Goal: Entertainment & Leisure: Browse casually

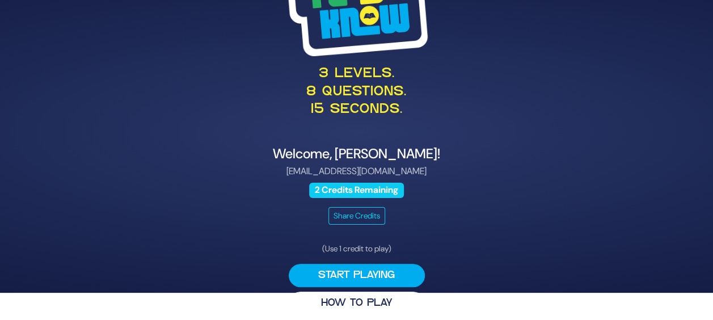
scroll to position [35, 0]
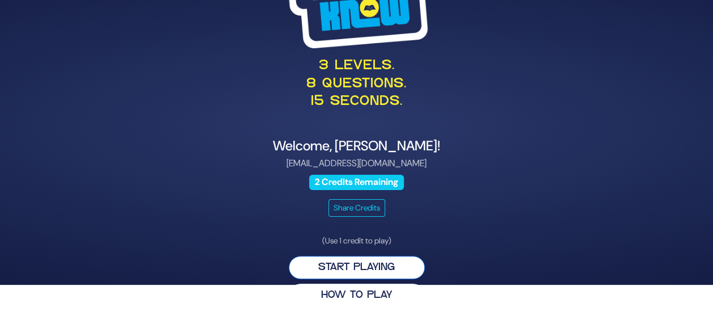
click at [309, 268] on button "Start Playing" at bounding box center [357, 267] width 136 height 23
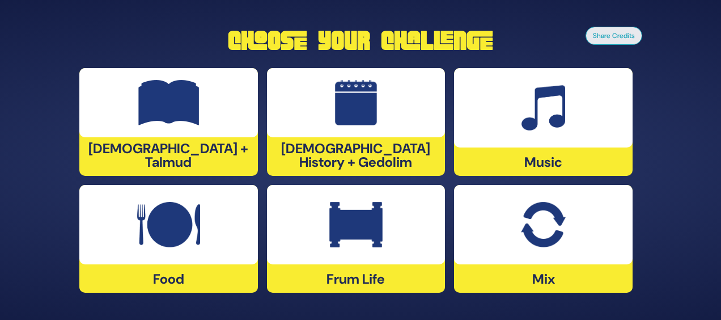
click at [157, 228] on img at bounding box center [168, 224] width 63 height 45
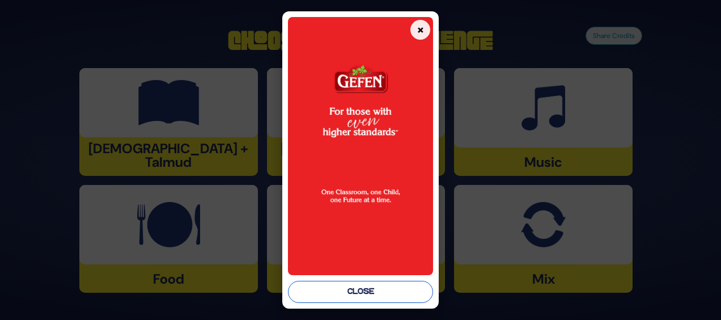
click at [358, 288] on button "Close" at bounding box center [360, 292] width 145 height 22
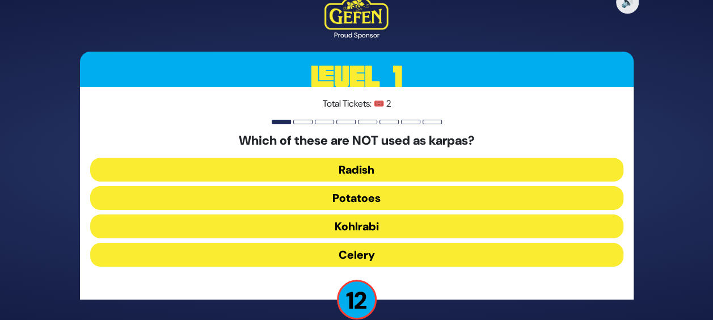
click at [381, 218] on button "Kohlrabi" at bounding box center [356, 226] width 533 height 24
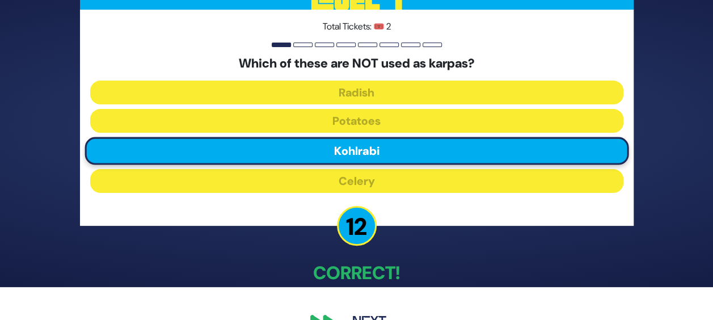
scroll to position [61, 0]
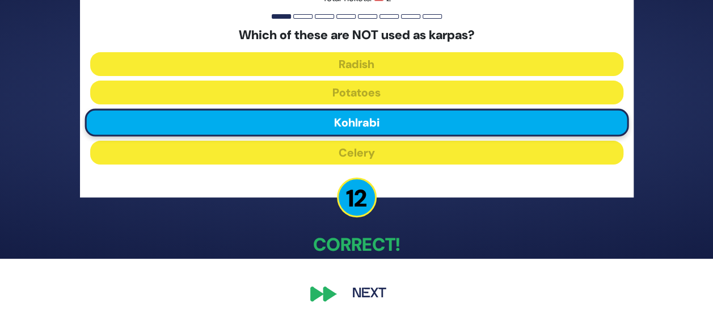
click at [352, 289] on button "Next" at bounding box center [369, 294] width 66 height 26
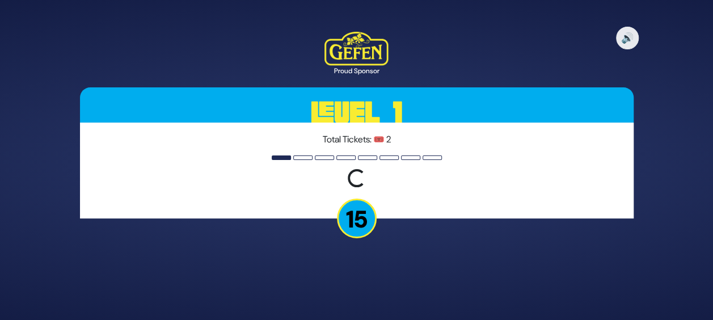
scroll to position [0, 0]
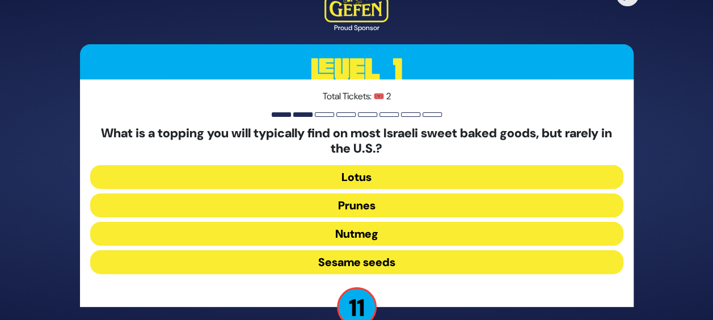
click at [394, 269] on button "Sesame seeds" at bounding box center [356, 262] width 533 height 24
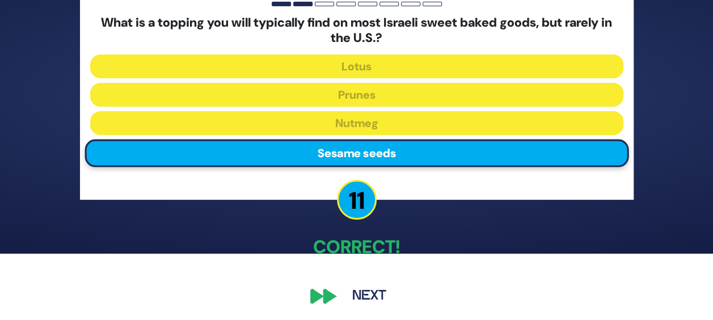
scroll to position [69, 0]
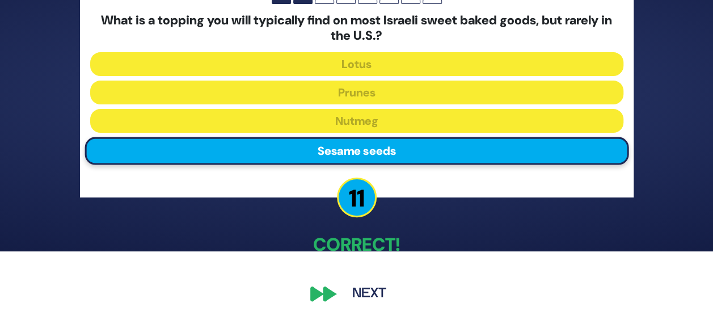
click at [382, 288] on button "Next" at bounding box center [369, 294] width 66 height 26
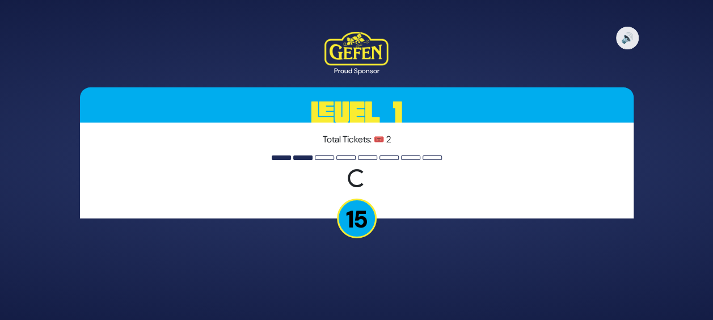
scroll to position [0, 0]
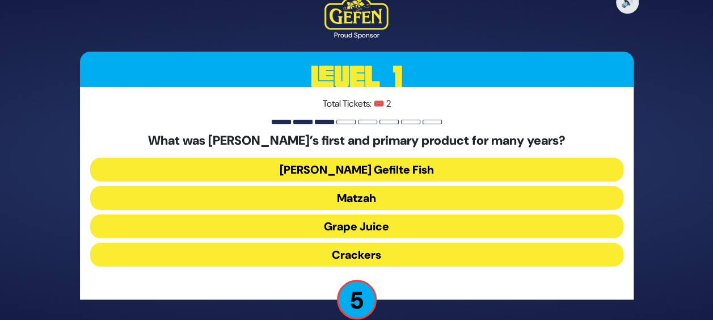
click at [442, 167] on button "Jarred Gefilte Fish" at bounding box center [356, 170] width 533 height 24
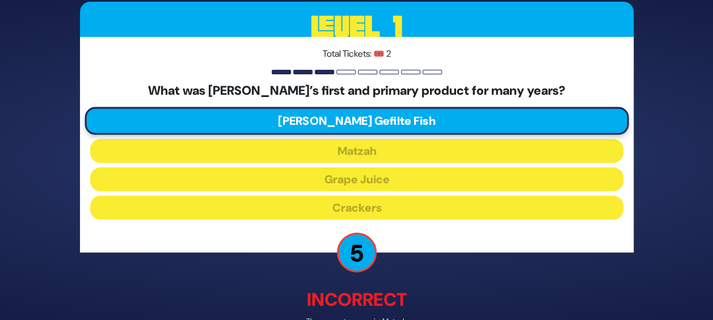
scroll to position [67, 0]
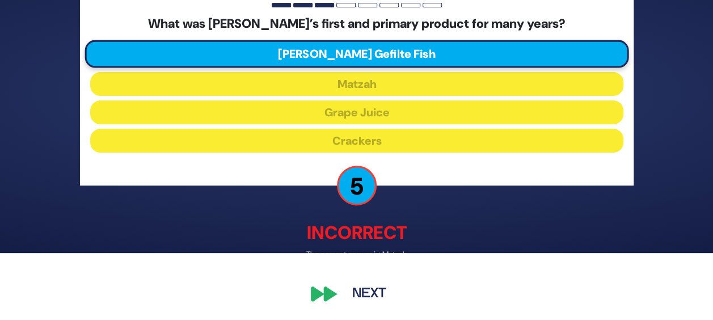
click at [337, 285] on div "🔊 Proud Sponsor Level 1 Total Tickets: 🎟️ 2 What was Manischewitz’s first and p…" at bounding box center [356, 93] width 581 height 455
click at [357, 293] on button "Next" at bounding box center [369, 294] width 66 height 26
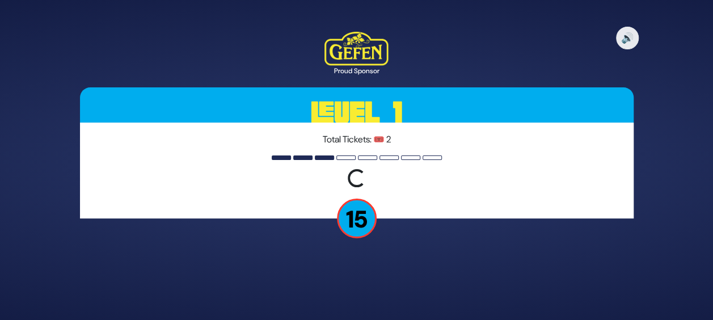
scroll to position [0, 0]
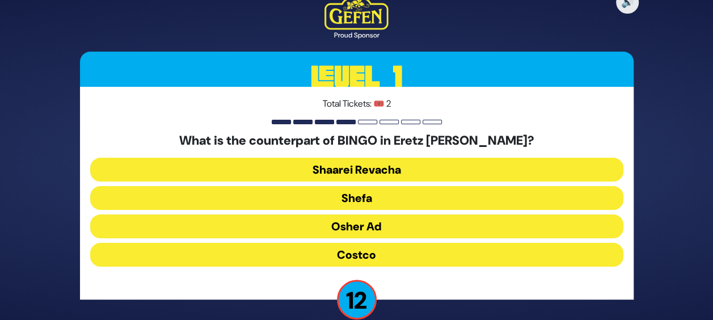
click at [389, 227] on button "Osher Ad" at bounding box center [356, 226] width 533 height 24
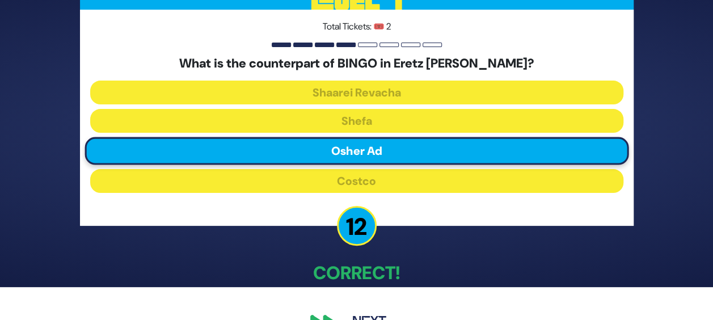
scroll to position [61, 0]
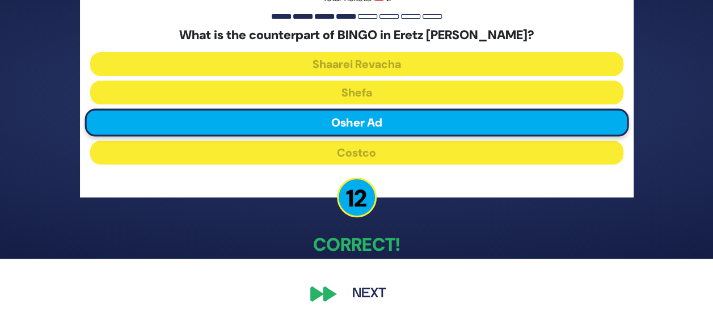
click at [362, 301] on button "Next" at bounding box center [369, 294] width 66 height 26
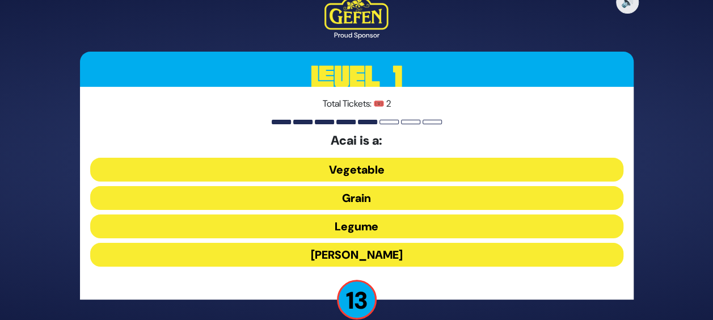
click at [361, 254] on button "Berry" at bounding box center [356, 255] width 533 height 24
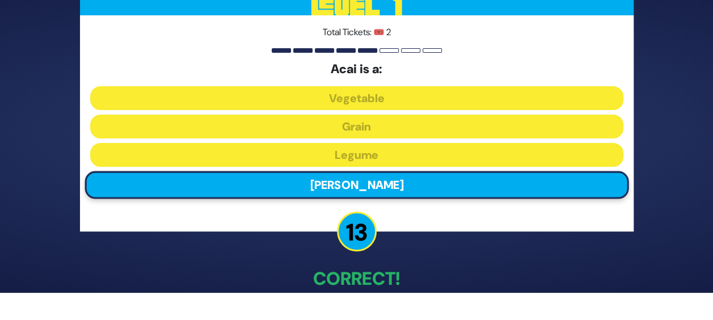
scroll to position [61, 0]
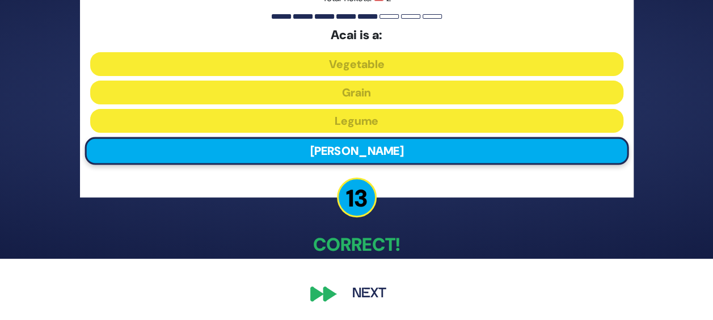
click at [371, 281] on button "Next" at bounding box center [369, 294] width 66 height 26
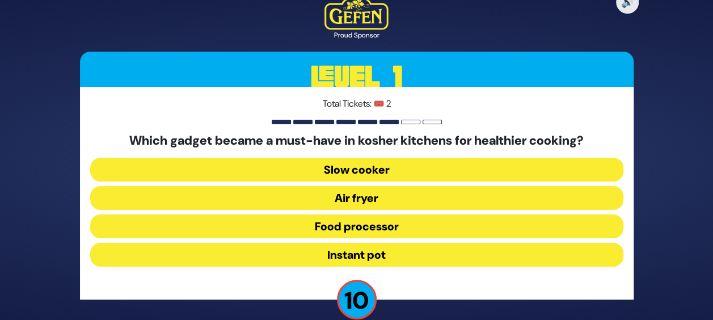
click at [405, 201] on button "Air fryer" at bounding box center [356, 198] width 533 height 24
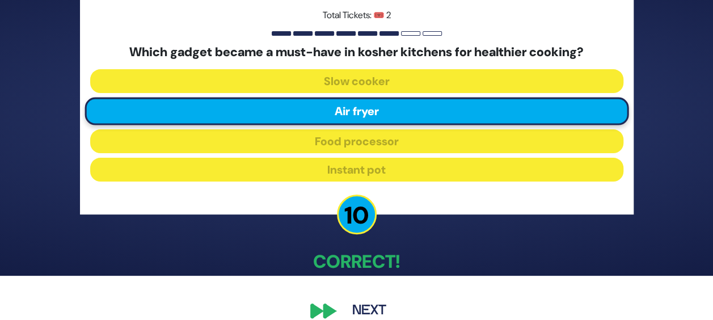
scroll to position [61, 0]
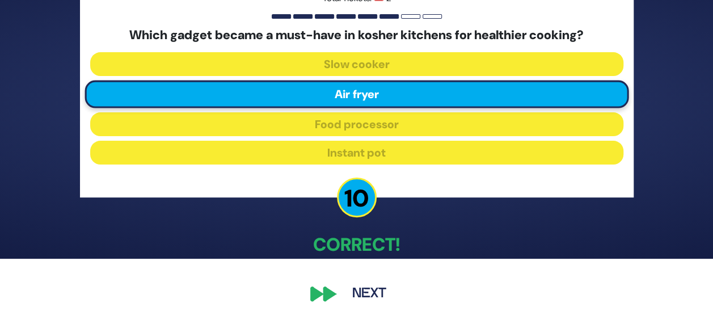
click at [369, 288] on button "Next" at bounding box center [369, 294] width 66 height 26
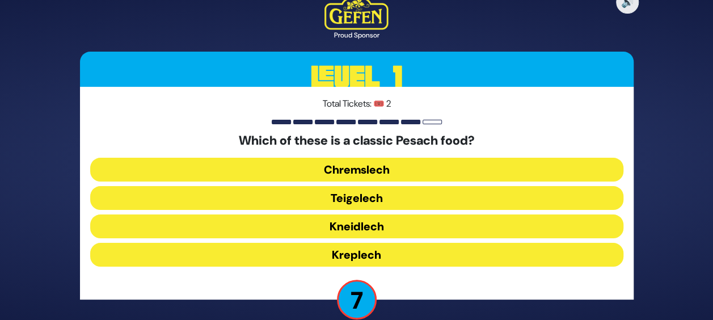
click at [378, 225] on button "Kneidlech" at bounding box center [356, 226] width 533 height 24
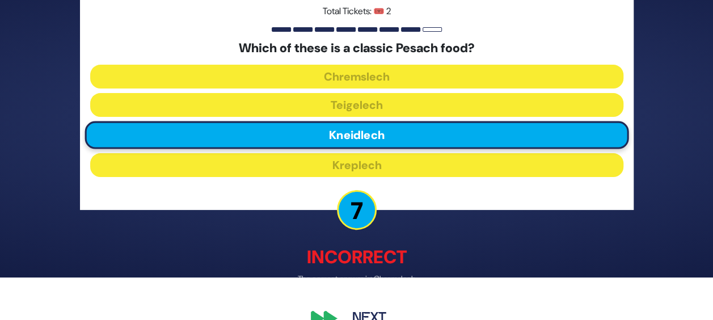
scroll to position [67, 0]
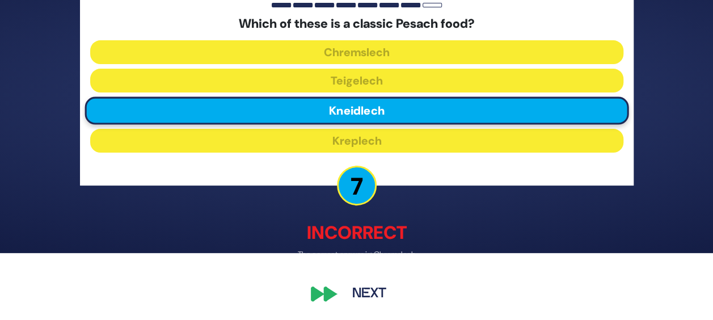
click at [349, 299] on button "Next" at bounding box center [369, 294] width 66 height 26
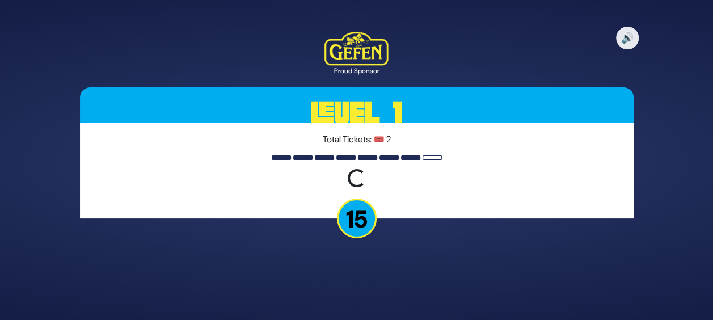
scroll to position [0, 0]
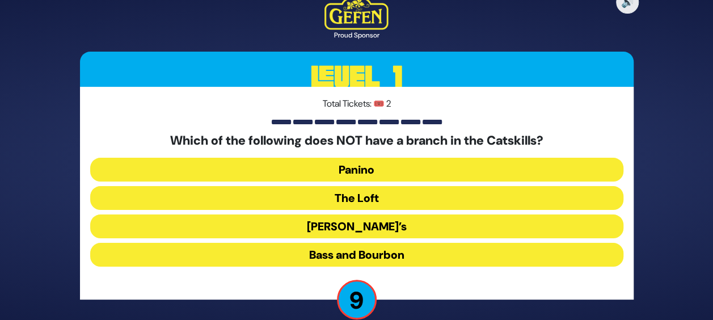
click at [404, 191] on button "The Loft" at bounding box center [356, 198] width 533 height 24
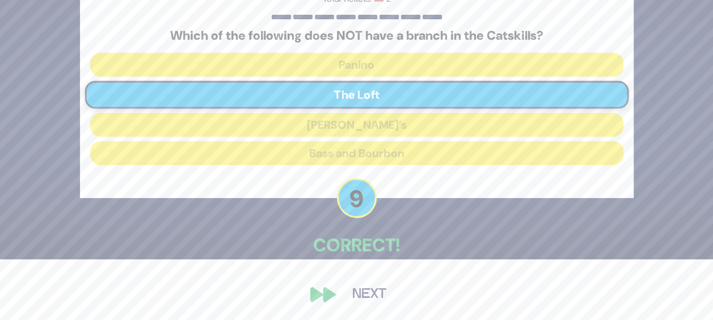
scroll to position [61, 0]
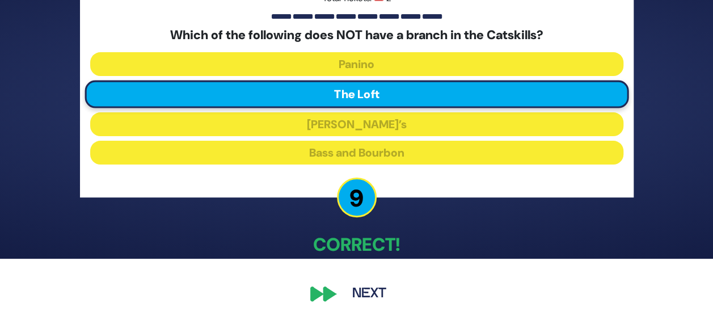
click at [377, 289] on button "Next" at bounding box center [369, 294] width 66 height 26
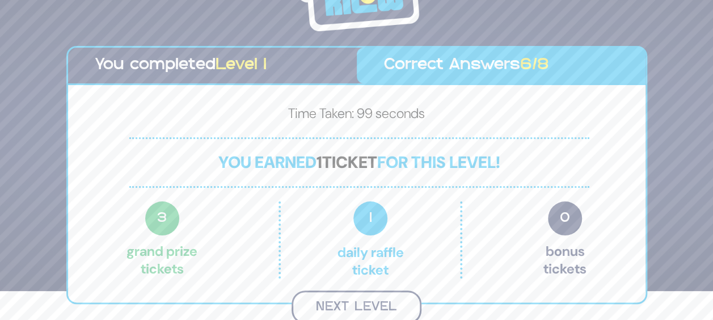
scroll to position [32, 0]
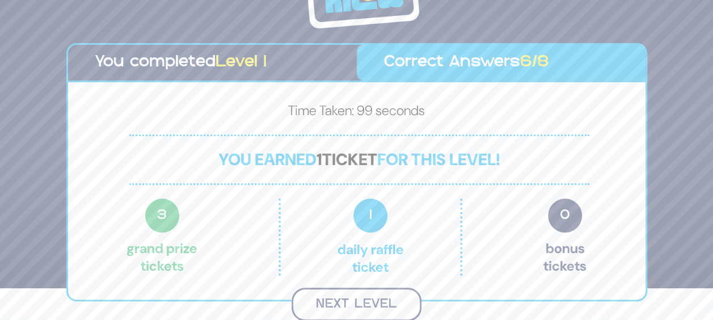
click at [398, 296] on button "Next Level" at bounding box center [357, 304] width 130 height 33
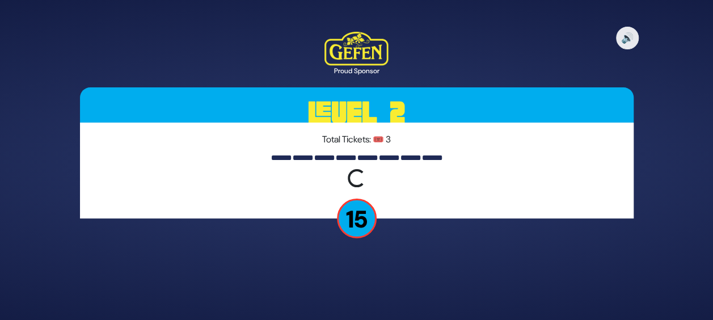
scroll to position [0, 0]
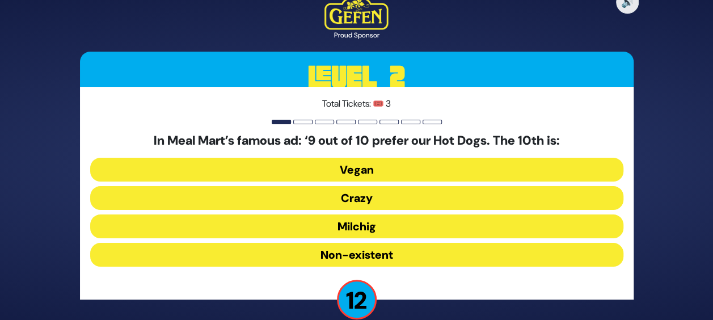
click at [387, 230] on button "Milchig" at bounding box center [356, 226] width 533 height 24
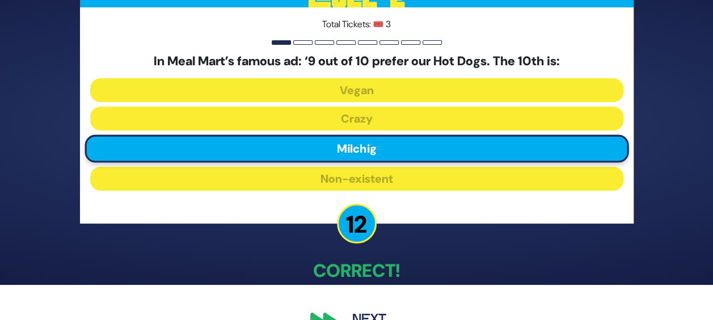
scroll to position [61, 0]
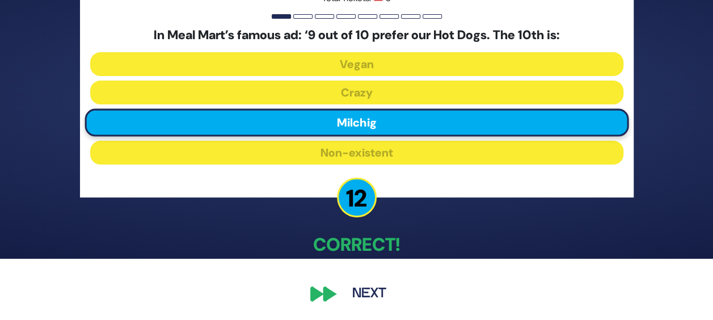
click at [369, 286] on button "Next" at bounding box center [369, 294] width 66 height 26
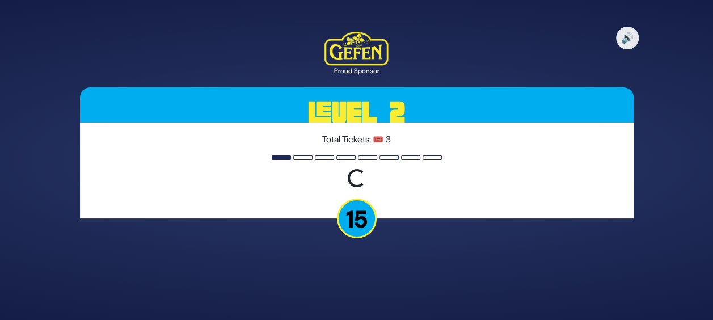
scroll to position [0, 0]
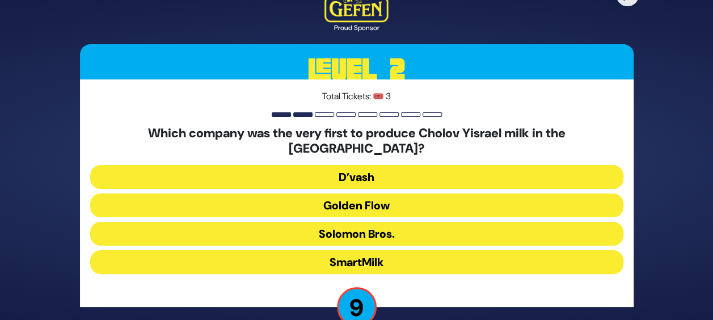
click at [406, 198] on button "Golden Flow" at bounding box center [356, 205] width 533 height 24
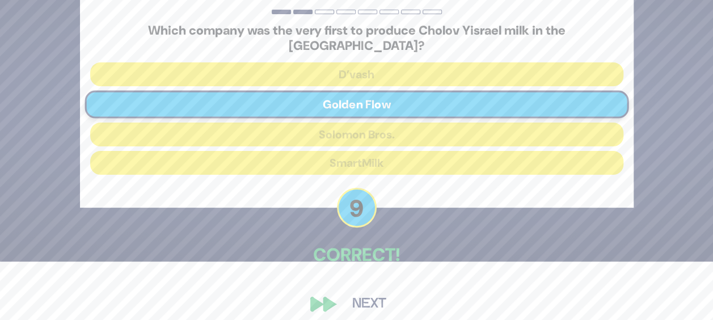
scroll to position [61, 0]
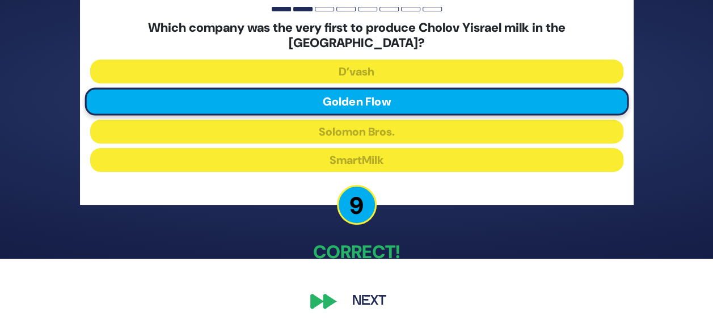
click at [360, 297] on button "Next" at bounding box center [369, 301] width 66 height 26
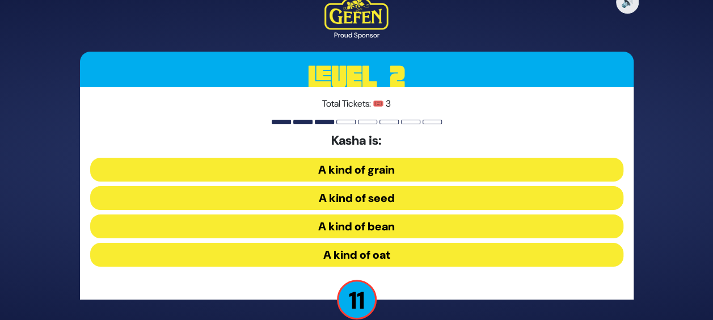
click at [411, 167] on button "A kind of grain" at bounding box center [356, 170] width 533 height 24
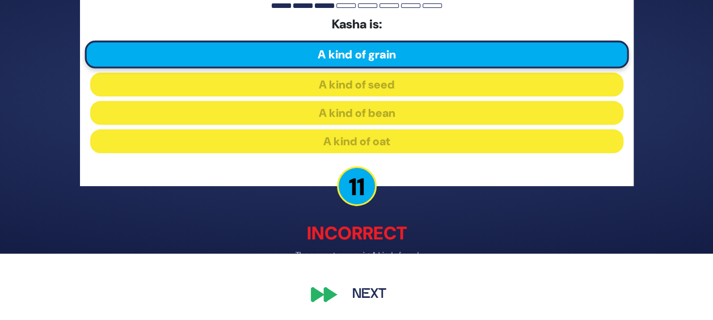
scroll to position [67, 0]
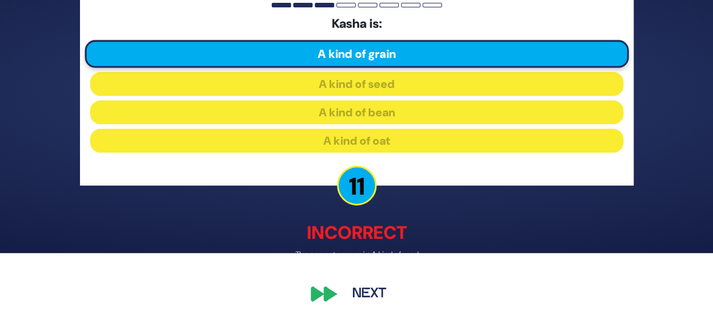
click at [378, 290] on button "Next" at bounding box center [369, 294] width 66 height 26
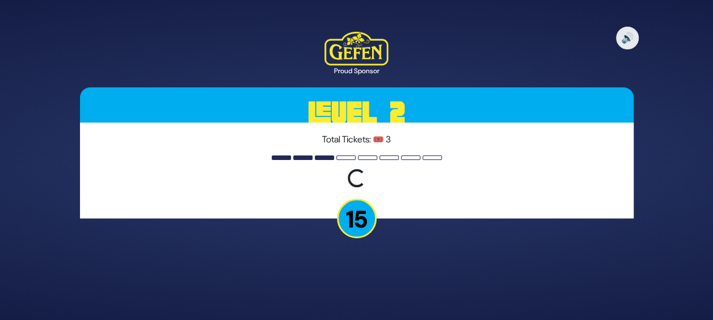
scroll to position [0, 0]
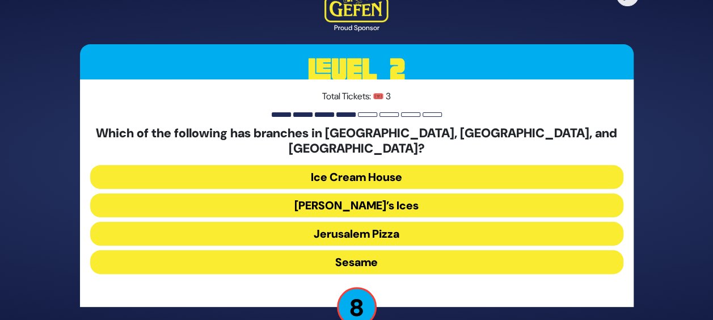
click at [388, 255] on button "Sesame" at bounding box center [356, 262] width 533 height 24
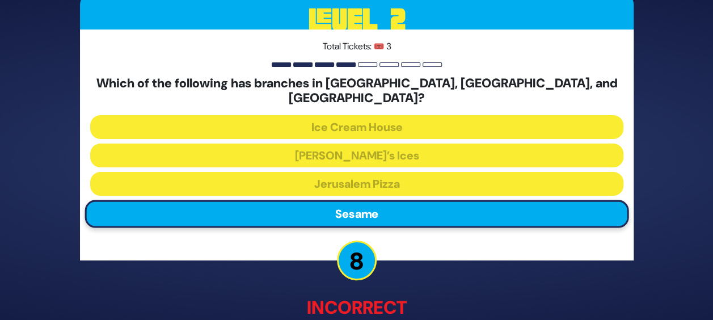
scroll to position [67, 0]
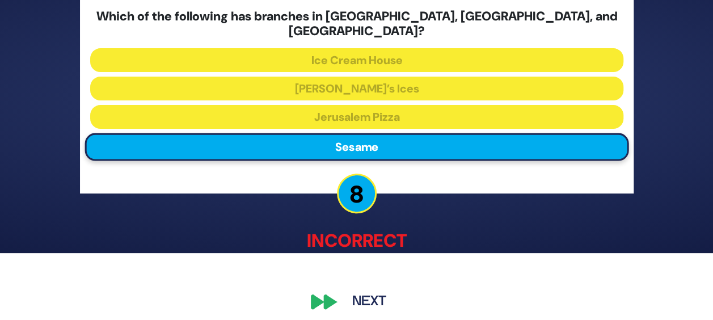
click at [371, 294] on button "Next" at bounding box center [369, 301] width 66 height 26
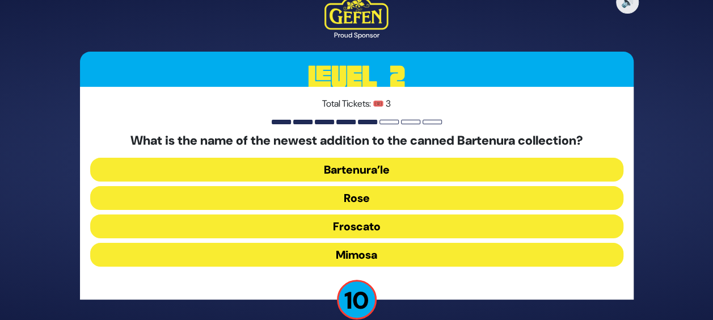
click at [392, 247] on button "Mimosa" at bounding box center [356, 255] width 533 height 24
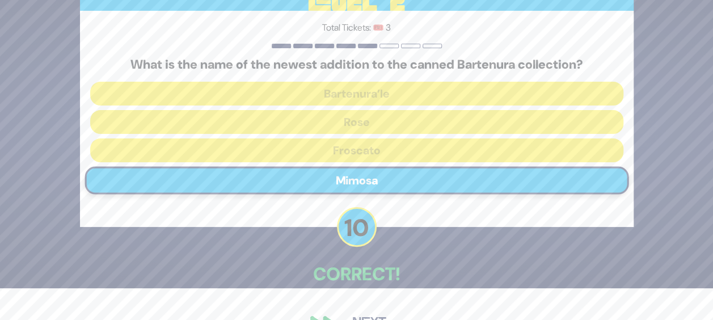
scroll to position [61, 0]
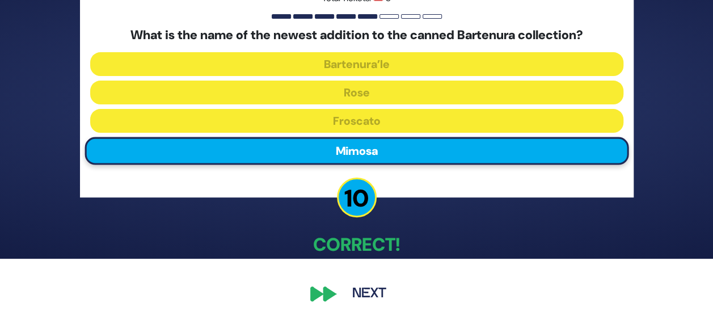
click at [375, 290] on button "Next" at bounding box center [369, 294] width 66 height 26
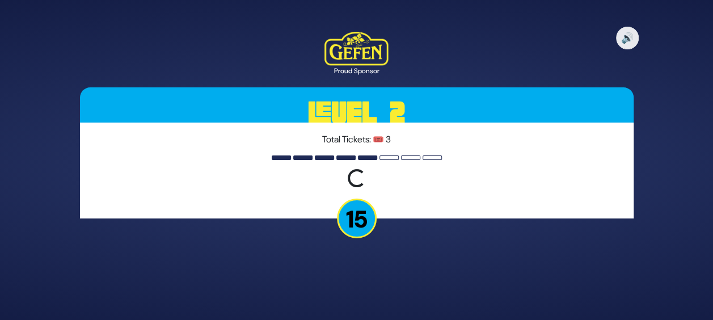
scroll to position [0, 0]
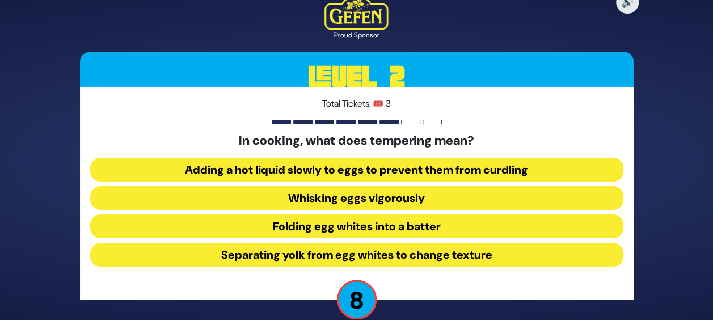
click at [430, 169] on button "Adding a hot liquid slowly to eggs to prevent them from curdling" at bounding box center [356, 170] width 533 height 24
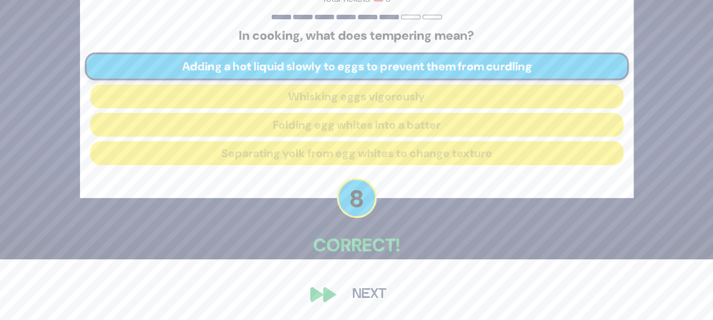
scroll to position [61, 0]
click at [370, 288] on button "Next" at bounding box center [369, 294] width 66 height 26
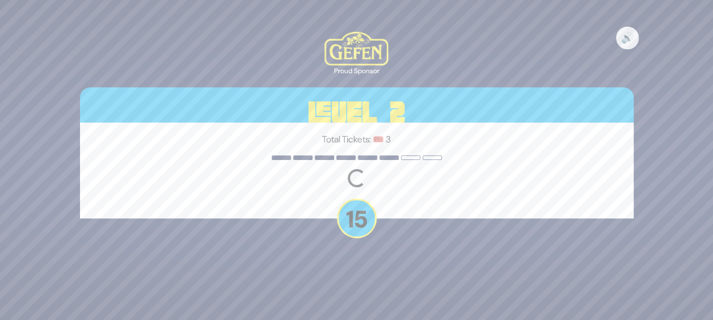
scroll to position [0, 0]
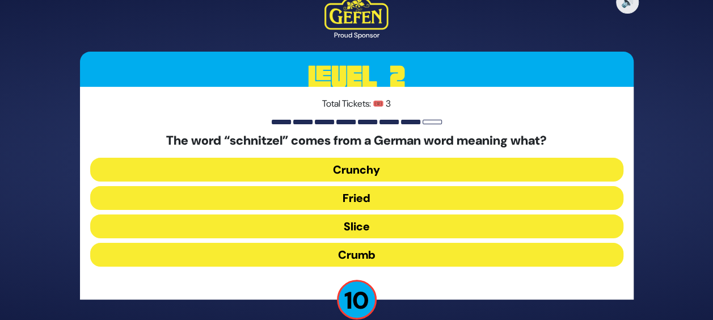
click at [383, 200] on button "Fried" at bounding box center [356, 198] width 533 height 24
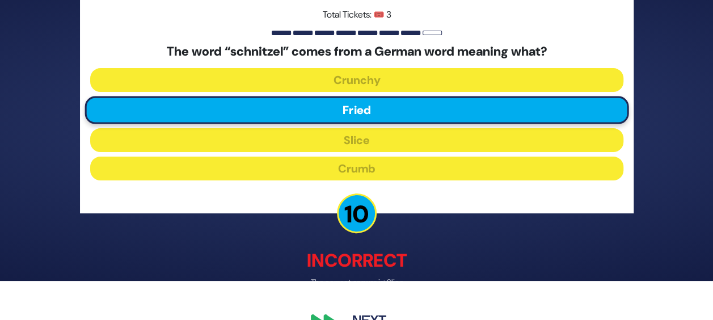
scroll to position [57, 0]
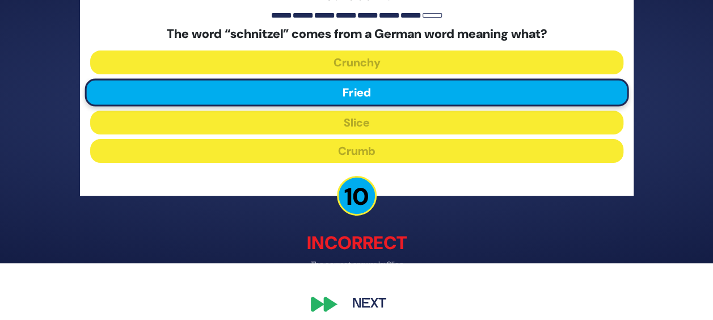
click at [346, 304] on button "Next" at bounding box center [369, 304] width 66 height 26
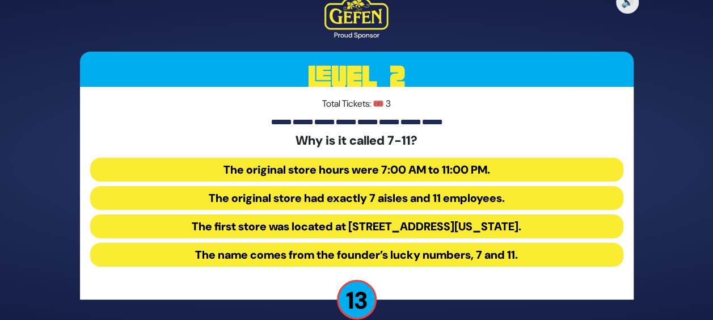
click at [357, 167] on button "The original store hours were 7:00 AM to 11:00 PM." at bounding box center [356, 170] width 533 height 24
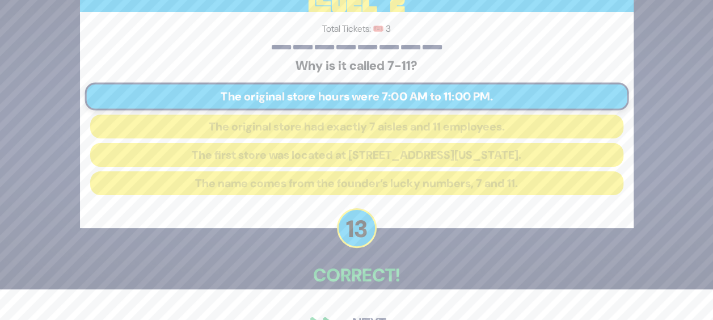
scroll to position [61, 0]
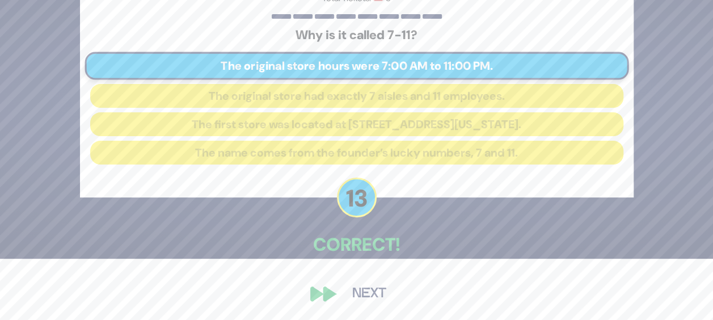
click at [379, 289] on button "Next" at bounding box center [369, 294] width 66 height 26
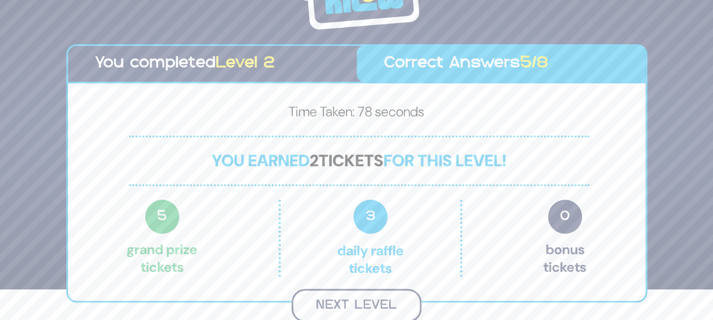
scroll to position [29, 0]
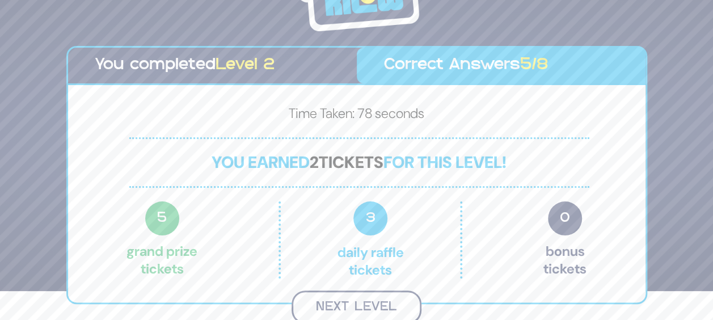
click at [319, 296] on button "Next Level" at bounding box center [357, 306] width 130 height 33
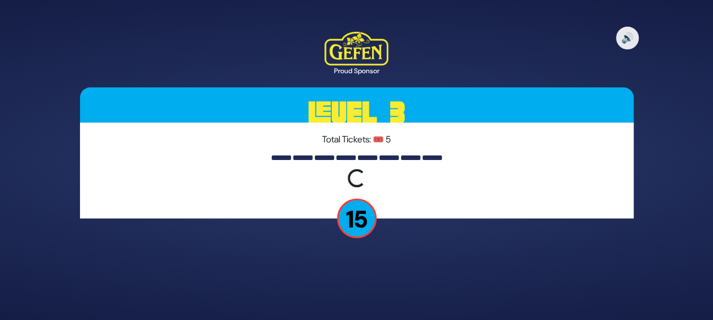
scroll to position [0, 0]
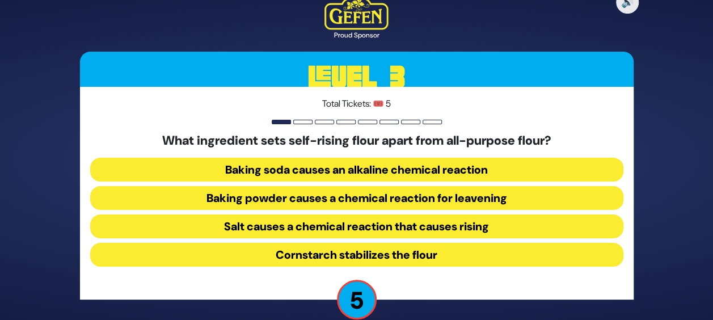
click at [345, 168] on button "Baking soda causes an alkaline chemical reaction" at bounding box center [356, 170] width 533 height 24
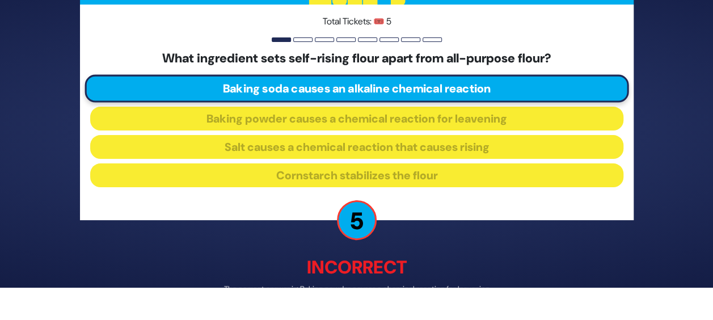
scroll to position [67, 0]
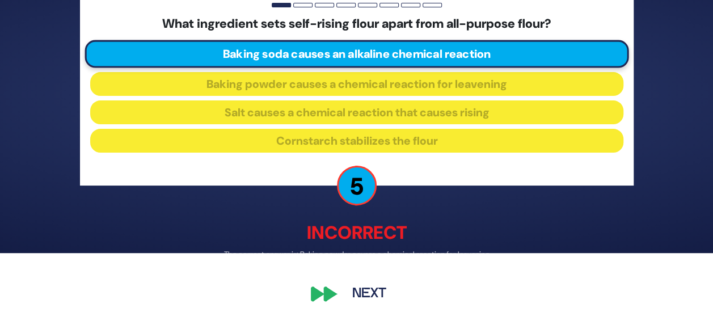
click at [365, 286] on button "Next" at bounding box center [369, 294] width 66 height 26
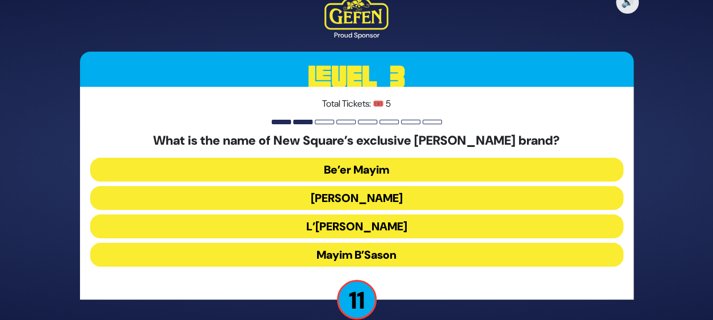
click at [390, 258] on button "Mayim B’Sason" at bounding box center [356, 255] width 533 height 24
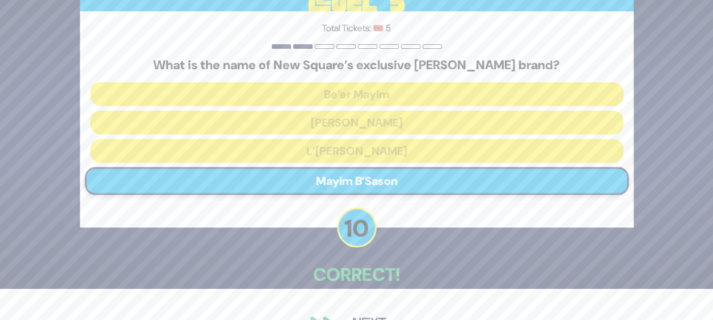
scroll to position [57, 0]
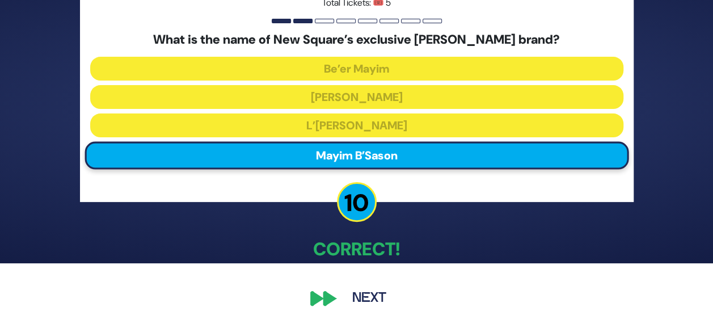
click at [358, 291] on button "Next" at bounding box center [369, 298] width 66 height 26
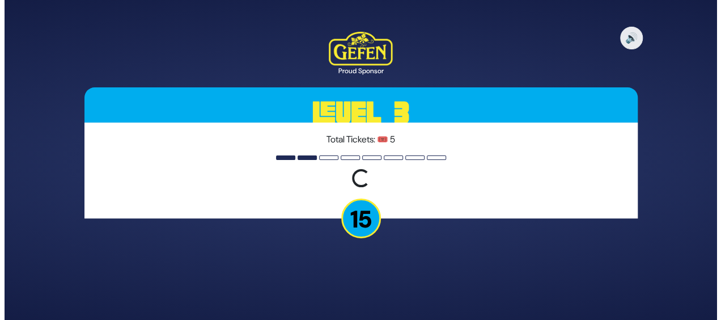
scroll to position [0, 0]
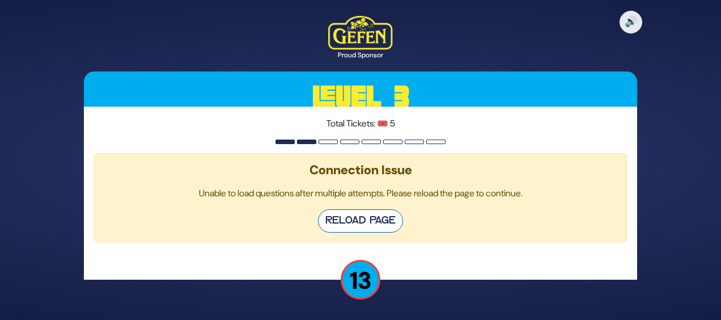
click at [382, 222] on button "Reload Page" at bounding box center [360, 220] width 85 height 23
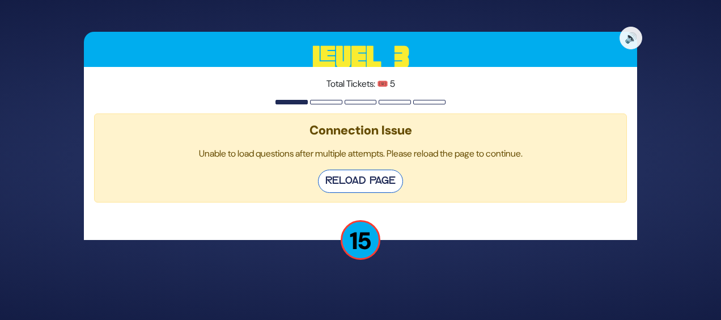
click at [383, 179] on button "Reload Page" at bounding box center [360, 181] width 85 height 23
click at [365, 182] on button "Reload Page" at bounding box center [360, 181] width 85 height 23
click at [390, 175] on button "Reload Page" at bounding box center [360, 181] width 85 height 23
click at [353, 183] on button "Reload Page" at bounding box center [360, 181] width 85 height 23
click at [365, 184] on button "Reload Page" at bounding box center [360, 181] width 85 height 23
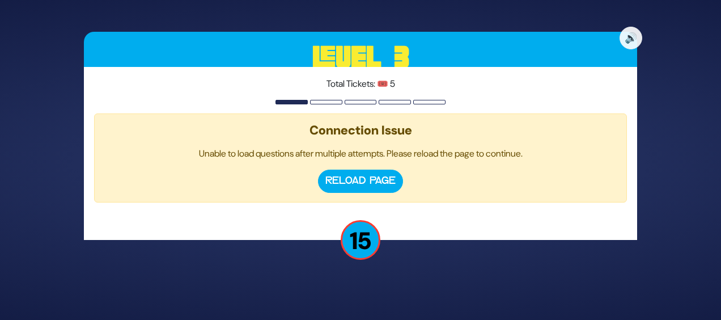
click at [365, 184] on button "Reload Page" at bounding box center [360, 181] width 85 height 23
click at [356, 180] on button "Reload Page" at bounding box center [360, 181] width 85 height 23
click at [369, 174] on button "Reload Page" at bounding box center [360, 181] width 85 height 23
click at [375, 180] on button "Reload Page" at bounding box center [360, 181] width 85 height 23
click at [346, 179] on button "Reload Page" at bounding box center [360, 181] width 85 height 23
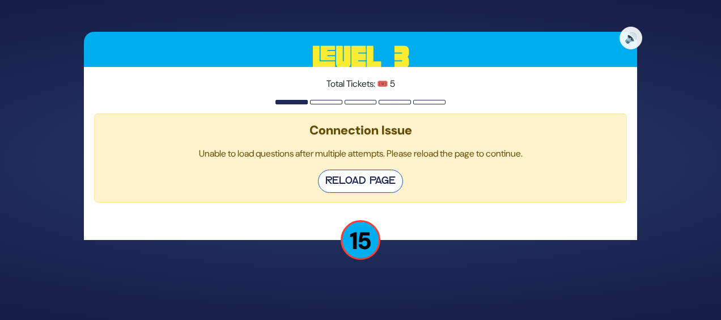
click at [348, 174] on button "Reload Page" at bounding box center [360, 181] width 85 height 23
click at [377, 177] on button "Reload Page" at bounding box center [360, 181] width 85 height 23
click at [368, 183] on button "Reload Page" at bounding box center [360, 181] width 85 height 23
click at [365, 170] on button "Reload Page" at bounding box center [360, 181] width 85 height 23
click at [368, 172] on button "Reload Page" at bounding box center [360, 181] width 85 height 23
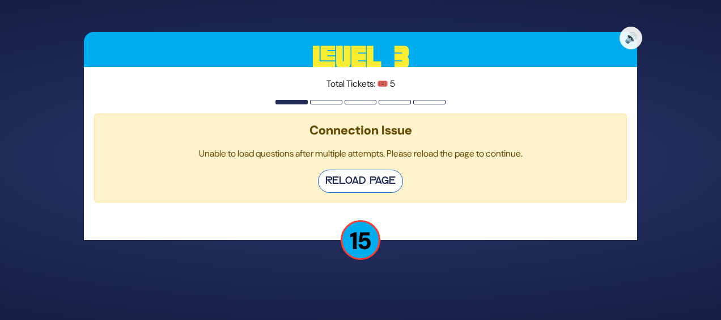
click at [365, 179] on button "Reload Page" at bounding box center [360, 181] width 85 height 23
click at [360, 187] on button "Reload Page" at bounding box center [360, 181] width 85 height 23
click at [360, 178] on button "Reload Page" at bounding box center [360, 181] width 85 height 23
click at [390, 174] on button "Reload Page" at bounding box center [360, 181] width 85 height 23
